Goal: Task Accomplishment & Management: Manage account settings

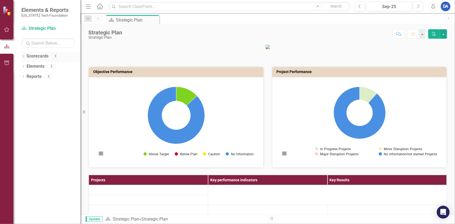
click at [37, 57] on link "Scorecards" at bounding box center [38, 56] width 22 height 6
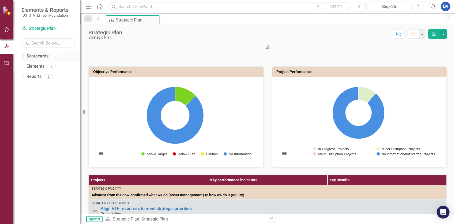
click at [24, 57] on icon "Dropdown" at bounding box center [23, 56] width 4 height 3
click at [37, 66] on link "Strategic Plan" at bounding box center [54, 66] width 51 height 6
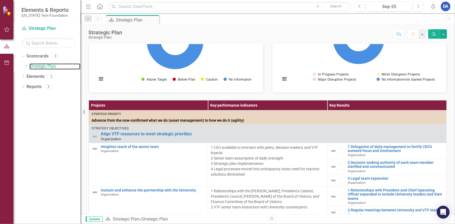
scroll to position [134, 0]
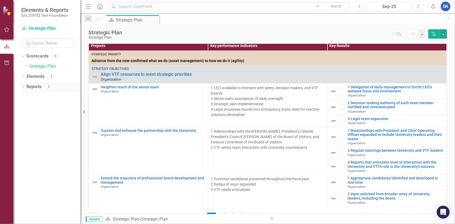
click at [36, 88] on link "Reports" at bounding box center [34, 87] width 15 height 6
click at [23, 87] on icon "Dropdown" at bounding box center [23, 87] width 4 height 3
click at [39, 106] on div "Strategic Plan" at bounding box center [54, 105] width 52 height 5
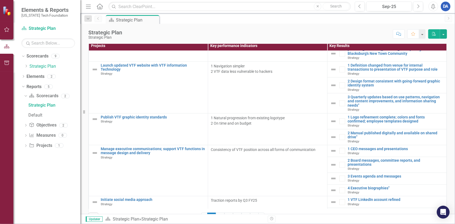
scroll to position [751, 0]
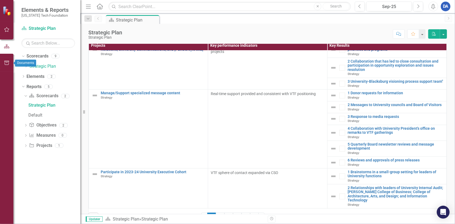
click at [5, 62] on icon "button" at bounding box center [6, 63] width 5 height 4
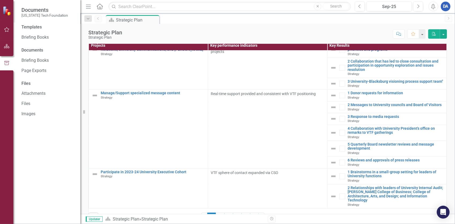
click at [5, 29] on icon "button" at bounding box center [6, 29] width 5 height 5
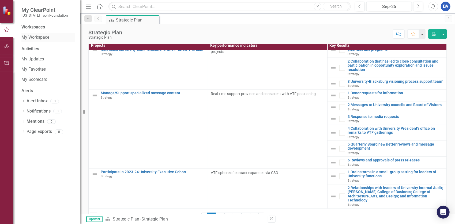
click at [42, 37] on link "My Workspace" at bounding box center [48, 37] width 54 height 6
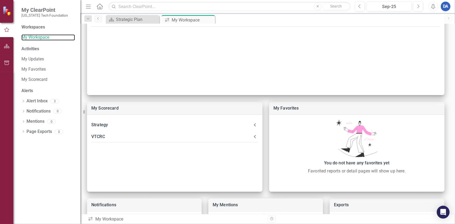
scroll to position [80, 0]
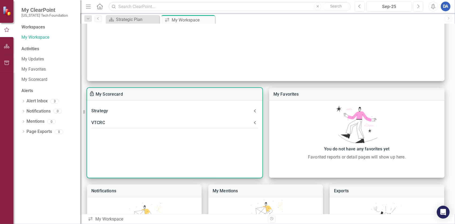
click at [100, 123] on div "VTCRC" at bounding box center [171, 123] width 161 height 8
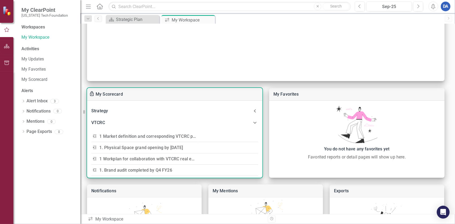
scroll to position [27, 0]
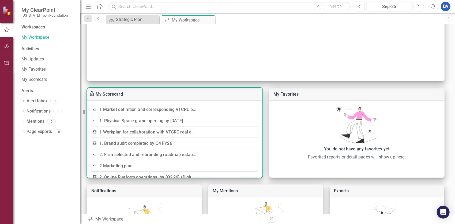
click at [151, 107] on link "1 Market definition and corresponding VTCRC positioning" at bounding box center [156, 109] width 113 height 5
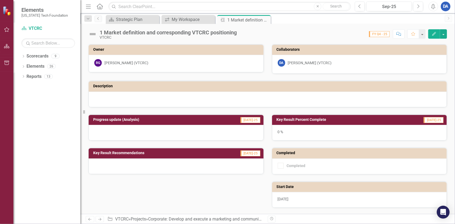
scroll to position [72, 0]
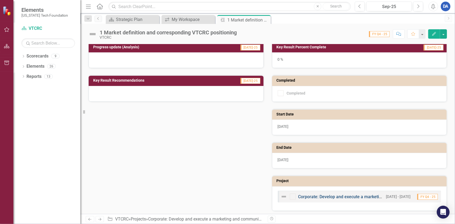
click at [327, 194] on link "Corporate: Develop and execute a marketing and communications plan" at bounding box center [367, 196] width 136 height 5
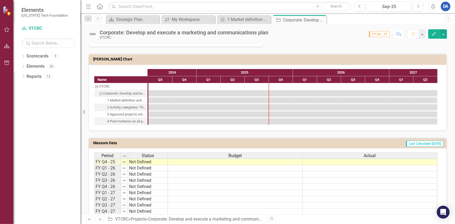
scroll to position [295, 0]
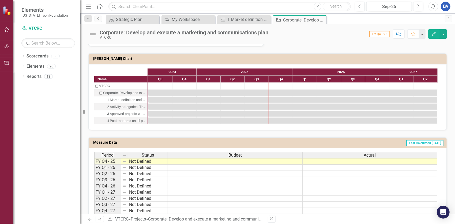
click at [237, 160] on td at bounding box center [235, 161] width 135 height 6
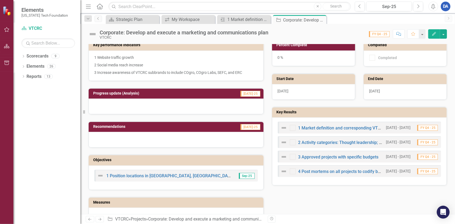
scroll to position [118, 0]
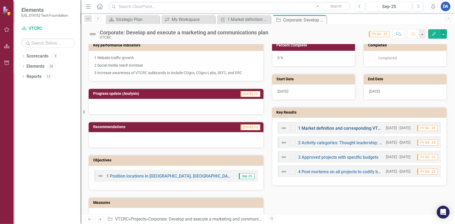
click at [320, 125] on link "1 Market definition and corresponding VTCRC positioning" at bounding box center [354, 127] width 110 height 5
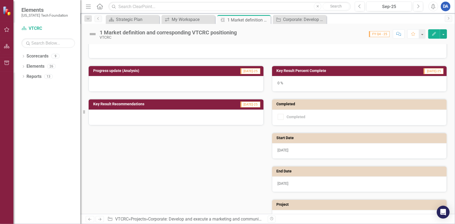
scroll to position [72, 0]
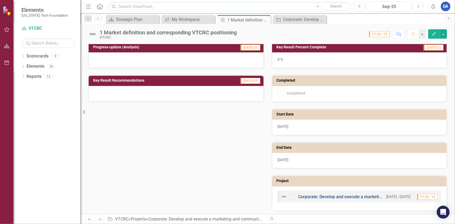
click at [310, 196] on link "Corporate: Develop and execute a marketing and communications plan" at bounding box center [367, 196] width 136 height 5
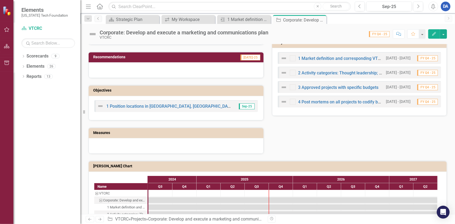
scroll to position [268, 0]
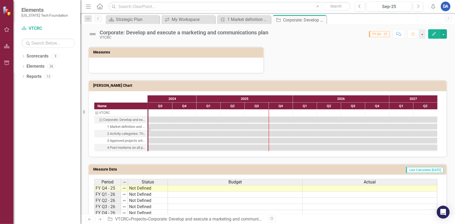
click at [173, 124] on div "Task: Start date: 2024-07-01 End date: 2027-06-30" at bounding box center [293, 127] width 289 height 6
click at [120, 123] on div "1 Market definition and corresponding VTCRC positioning" at bounding box center [126, 126] width 39 height 7
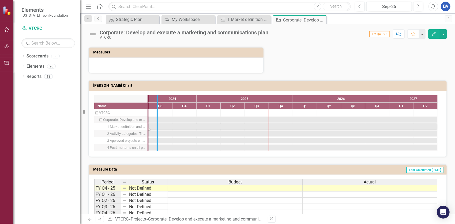
drag, startPoint x: 149, startPoint y: 128, endPoint x: 158, endPoint y: 125, distance: 9.4
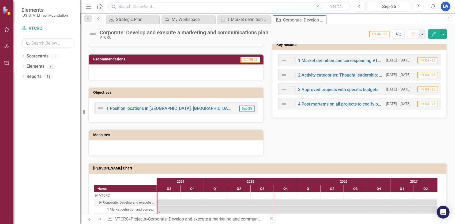
scroll to position [161, 0]
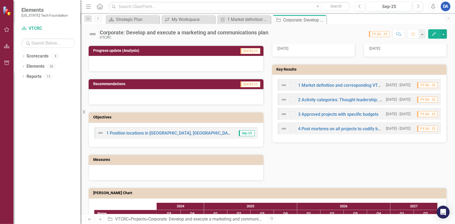
click at [435, 35] on icon "Edit" at bounding box center [434, 34] width 5 height 4
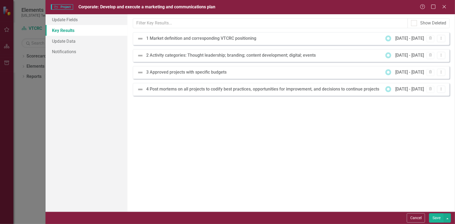
scroll to position [0, 0]
click at [187, 39] on div "1 Market definition and corresponding VTCRC positioning" at bounding box center [202, 38] width 113 height 6
click at [444, 38] on icon "Dropdown Menu" at bounding box center [441, 37] width 5 height 3
click at [420, 48] on link "Edit Edit Key Result" at bounding box center [424, 47] width 42 height 10
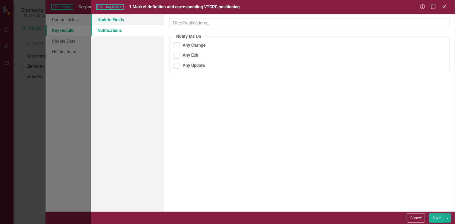
click at [110, 20] on link "Update Fields" at bounding box center [127, 19] width 73 height 11
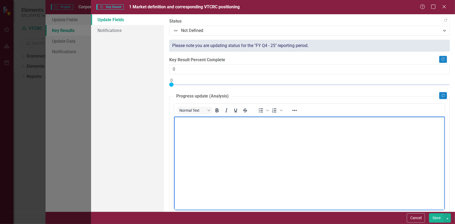
click at [265, 176] on body "Rich Text Area. Press ALT-0 for help." at bounding box center [309, 156] width 271 height 80
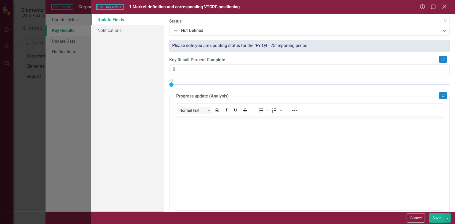
click at [444, 6] on icon "Close" at bounding box center [444, 6] width 7 height 5
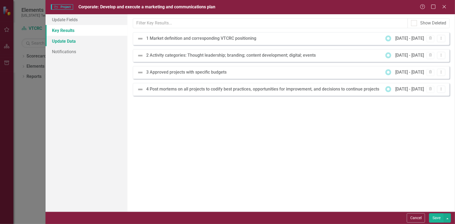
click at [67, 36] on link "Update Data" at bounding box center [87, 41] width 82 height 11
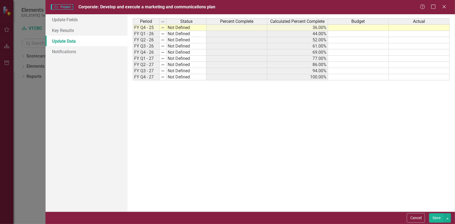
click at [68, 57] on div "Update Fields Key Results Update Data Notifications" at bounding box center [87, 112] width 82 height 197
click at [66, 48] on link "Notifications" at bounding box center [87, 51] width 82 height 11
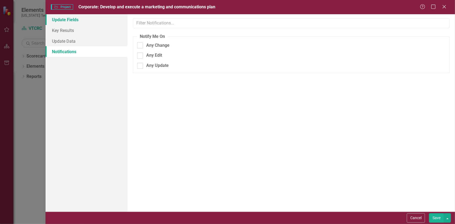
click at [68, 18] on link "Update Fields" at bounding box center [87, 19] width 82 height 11
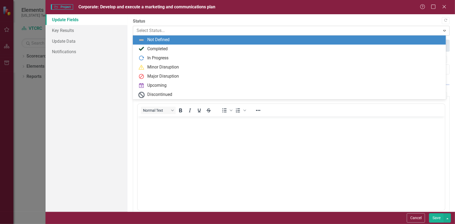
click at [170, 32] on div at bounding box center [287, 30] width 301 height 7
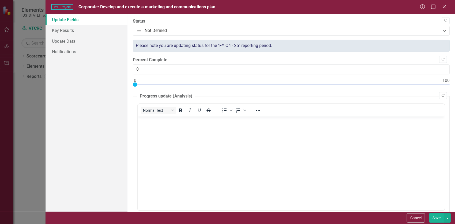
click at [95, 126] on div "Update Fields Key Results Update Data Notifications" at bounding box center [87, 112] width 82 height 197
click at [447, 9] on icon at bounding box center [445, 7] width 4 height 4
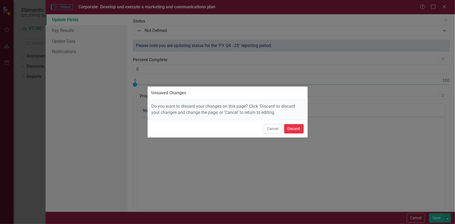
click at [301, 131] on button "Discard" at bounding box center [294, 128] width 20 height 9
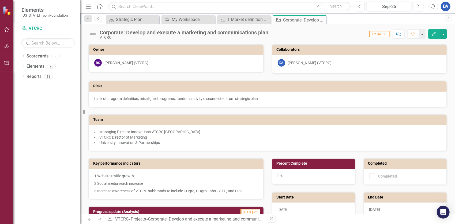
click at [433, 33] on icon "Edit" at bounding box center [434, 34] width 5 height 4
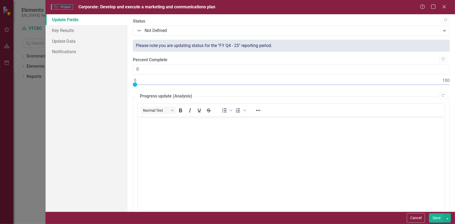
click at [151, 136] on body "Rich Text Area. Press ALT-0 for help." at bounding box center [291, 156] width 307 height 80
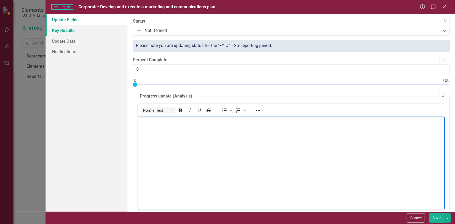
click at [68, 33] on link "Key Results" at bounding box center [87, 30] width 82 height 11
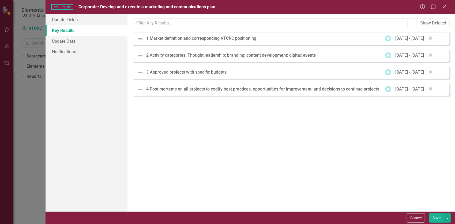
click at [23, 135] on div "Project Project Corporate: Develop and execute a marketing and communications p…" at bounding box center [227, 112] width 455 height 224
click at [445, 5] on icon "Close" at bounding box center [444, 6] width 7 height 5
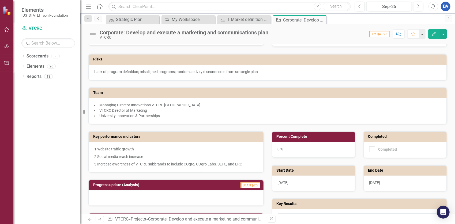
scroll to position [134, 0]
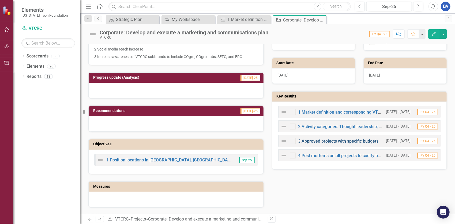
click at [359, 139] on link "3 Approved projects with specific budgets" at bounding box center [339, 140] width 80 height 5
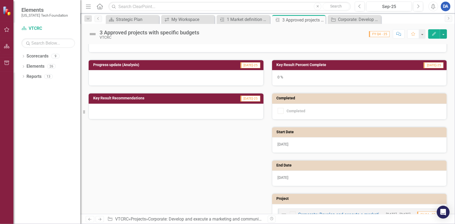
scroll to position [72, 0]
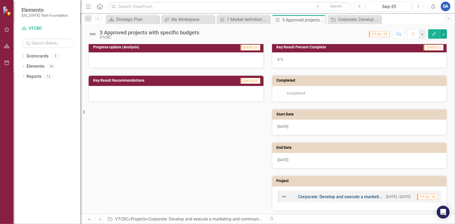
click at [326, 196] on link "Corporate: Develop and execute a marketing and communications plan" at bounding box center [367, 196] width 136 height 5
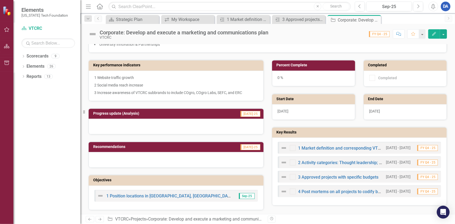
scroll to position [107, 0]
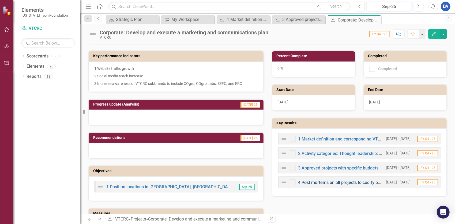
click at [333, 181] on link "4 Post mortems on all projects to codify best practices, opportunities for impr…" at bounding box center [415, 182] width 233 height 5
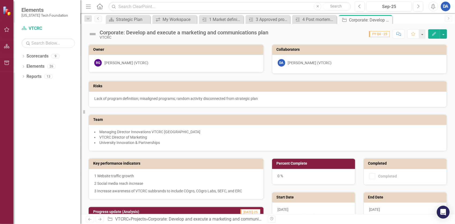
scroll to position [134, 0]
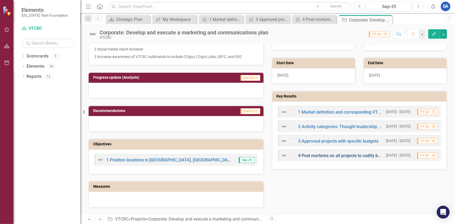
click at [356, 154] on link "4 Post mortems on all projects to codify best practices, opportunities for impr…" at bounding box center [415, 155] width 233 height 5
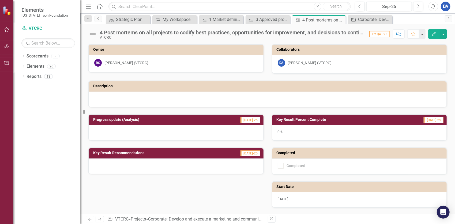
click at [433, 35] on icon "Edit" at bounding box center [434, 34] width 5 height 4
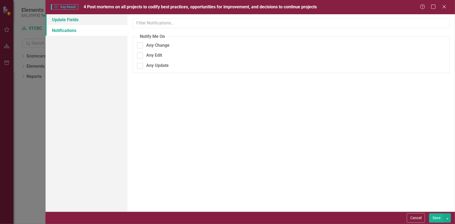
click at [76, 19] on link "Update Fields" at bounding box center [87, 19] width 82 height 11
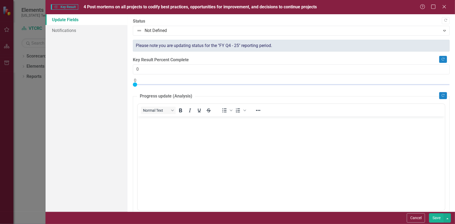
click at [246, 125] on body "Rich Text Area. Press ALT-0 for help." at bounding box center [291, 156] width 307 height 80
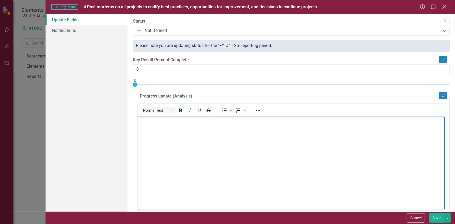
click at [445, 7] on icon at bounding box center [445, 7] width 4 height 4
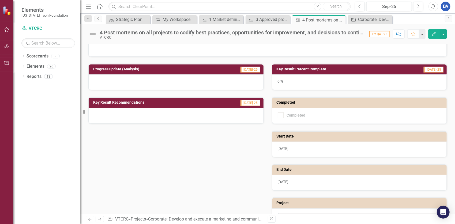
scroll to position [72, 0]
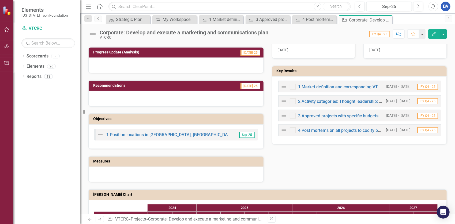
scroll to position [161, 0]
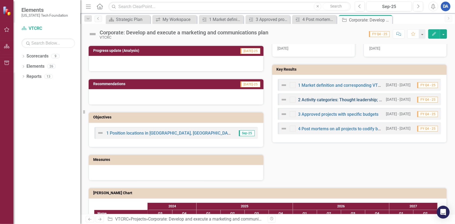
click at [323, 99] on link "2 Activity categories: Thought leadership; branding; content development; digit…" at bounding box center [384, 99] width 170 height 5
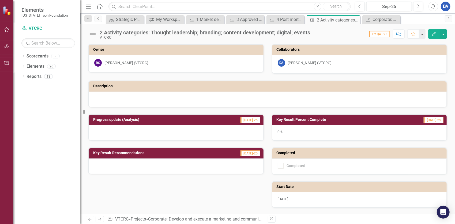
click at [435, 34] on icon "Edit" at bounding box center [434, 34] width 5 height 4
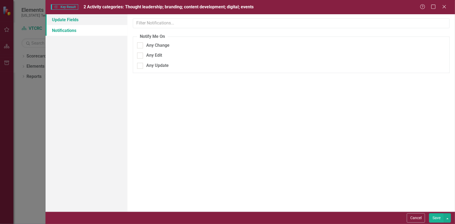
click at [78, 21] on link "Update Fields" at bounding box center [87, 19] width 82 height 11
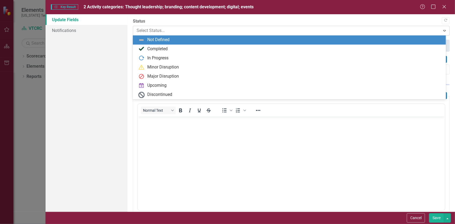
click at [187, 32] on div at bounding box center [287, 30] width 301 height 7
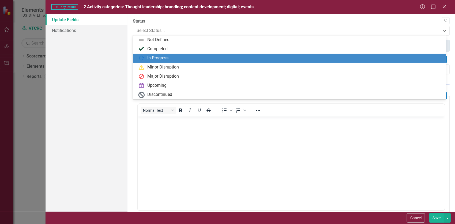
click at [183, 57] on div "In Progress" at bounding box center [290, 58] width 305 height 6
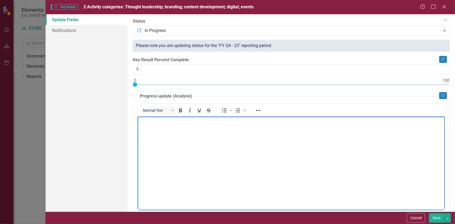
click at [244, 170] on body "Rich Text Area. Press ALT-0 for help." at bounding box center [291, 156] width 307 height 80
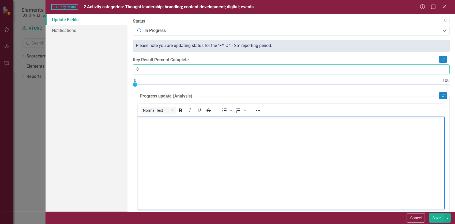
click at [175, 69] on input "0" at bounding box center [291, 69] width 317 height 10
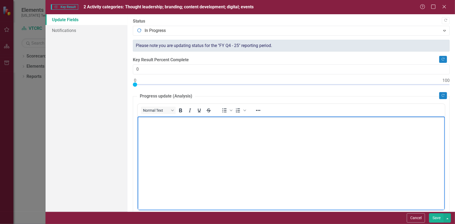
click at [329, 197] on html at bounding box center [291, 156] width 307 height 80
click at [302, 170] on body "Rich Text Area. Press ALT-0 for help." at bounding box center [291, 156] width 307 height 80
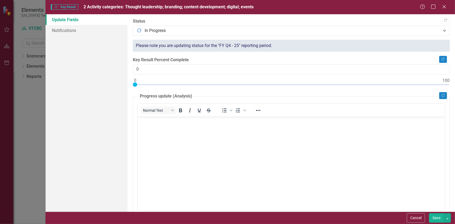
drag, startPoint x: 257, startPoint y: 7, endPoint x: 114, endPoint y: 9, distance: 142.6
click at [114, 9] on div "Key Results Key Result 2 Activity categories: Thought leadership; branding; con…" at bounding box center [235, 7] width 369 height 6
